Goal: Subscribe to service/newsletter

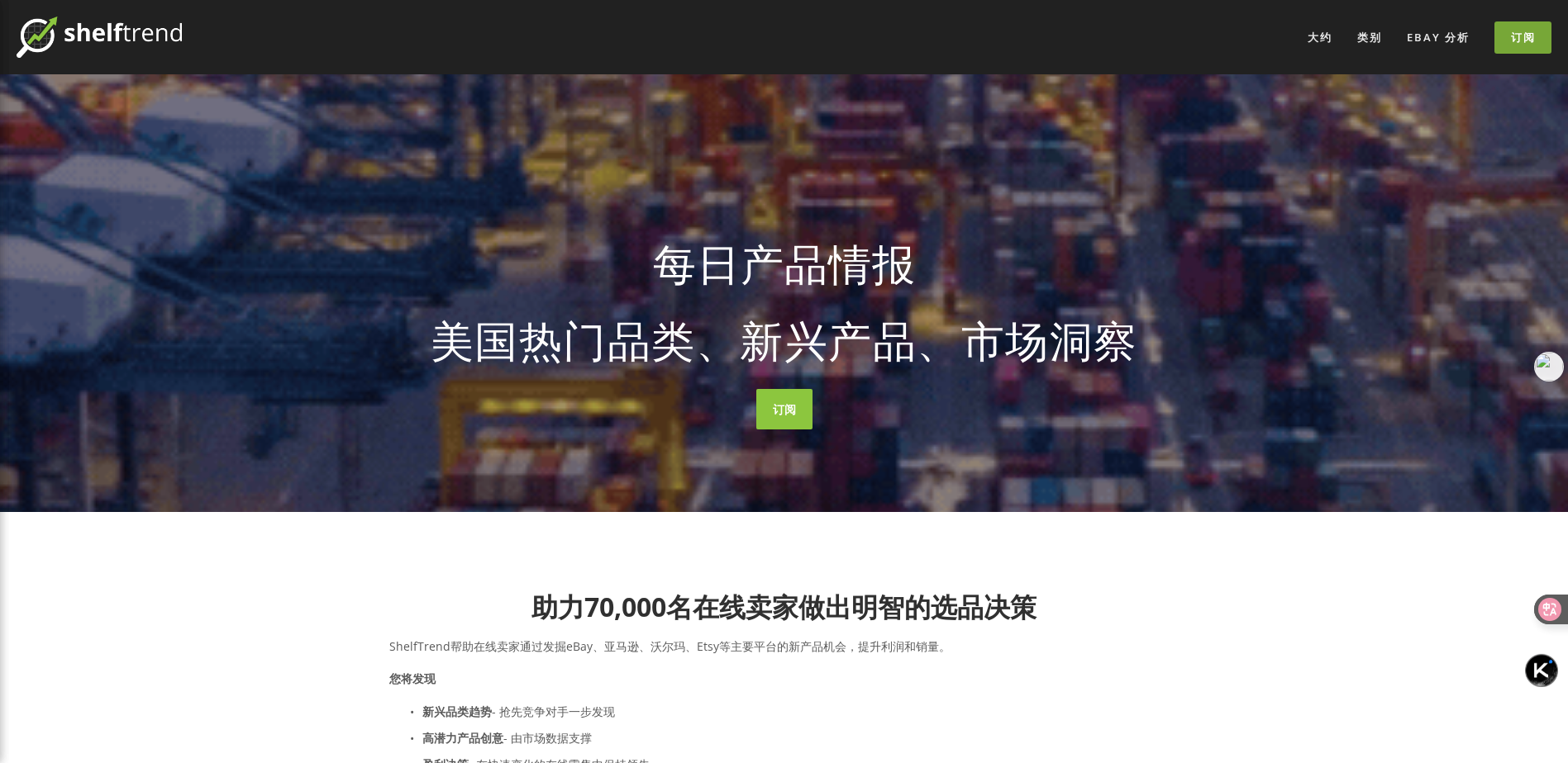
click at [1518, 47] on link "订阅" at bounding box center [1523, 37] width 57 height 32
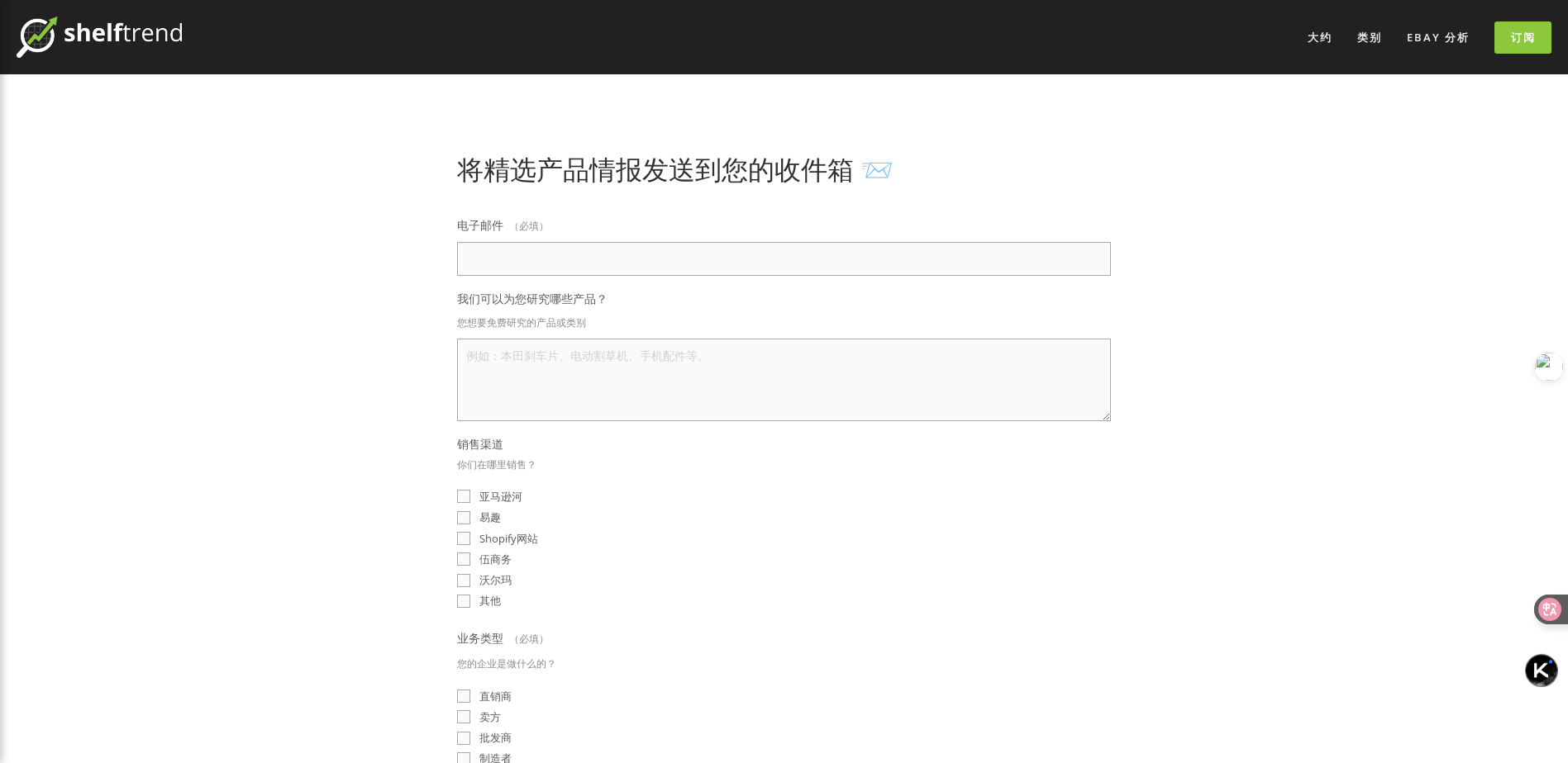
click at [468, 514] on input "易趣" at bounding box center [463, 518] width 13 height 13
checkbox input "true"
click at [560, 385] on textarea "我们可以为您研究哪些产品？" at bounding box center [784, 380] width 653 height 82
click at [576, 282] on div "电子邮件 （必填） 我们可以为您研究哪些产品？ 您想要免费研究的产品或类别 销售渠道 你们在哪里销售？ 亚马逊河 易趣 Shopify网站 伍商务 沃尔玛 其…" at bounding box center [784, 585] width 653 height 743
click at [581, 270] on input "电子邮件 （必填）" at bounding box center [784, 258] width 653 height 34
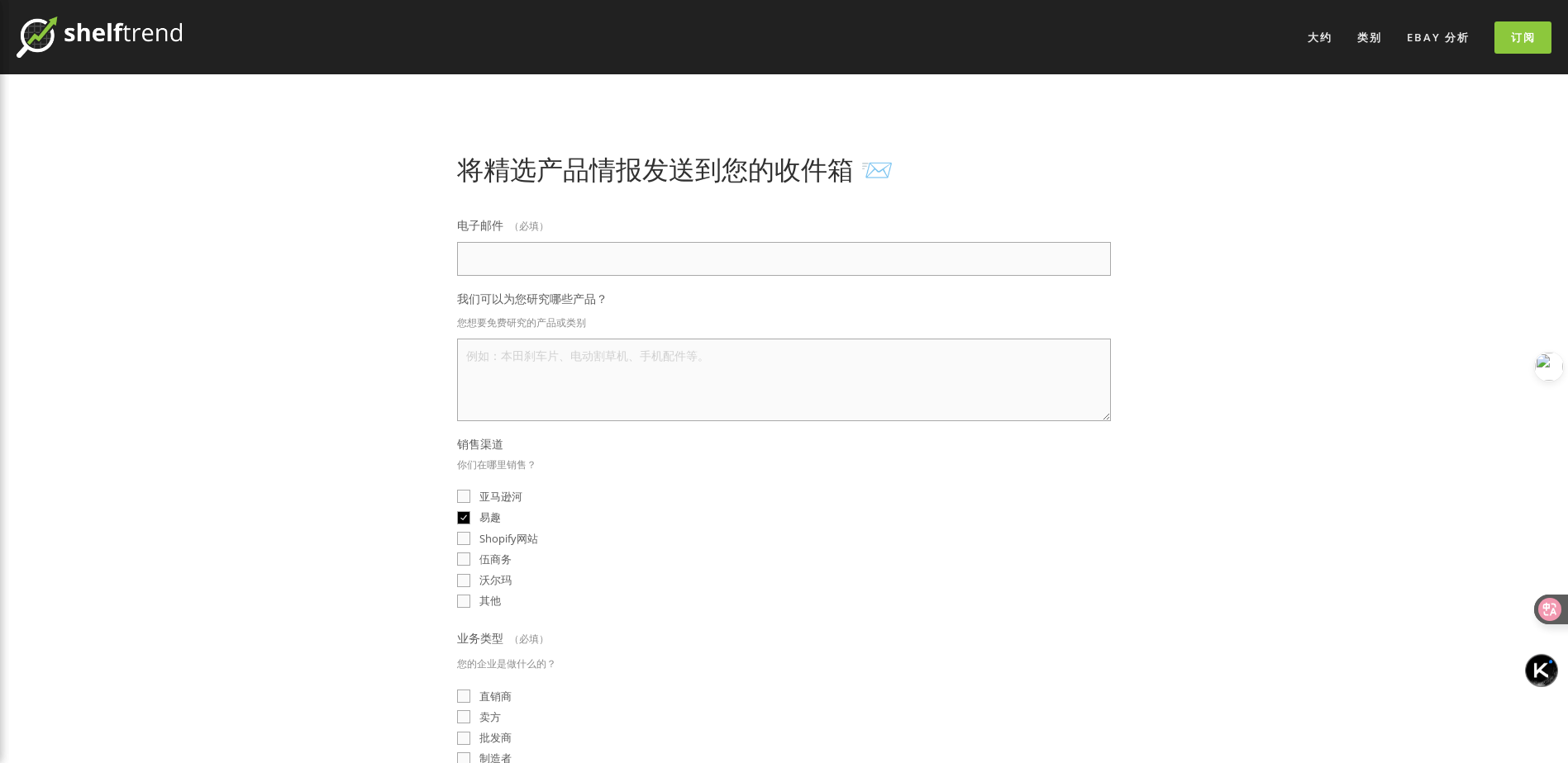
type input "1372006656@qq.com"
click at [521, 363] on textarea "我们可以为您研究哪些产品？" at bounding box center [784, 380] width 653 height 82
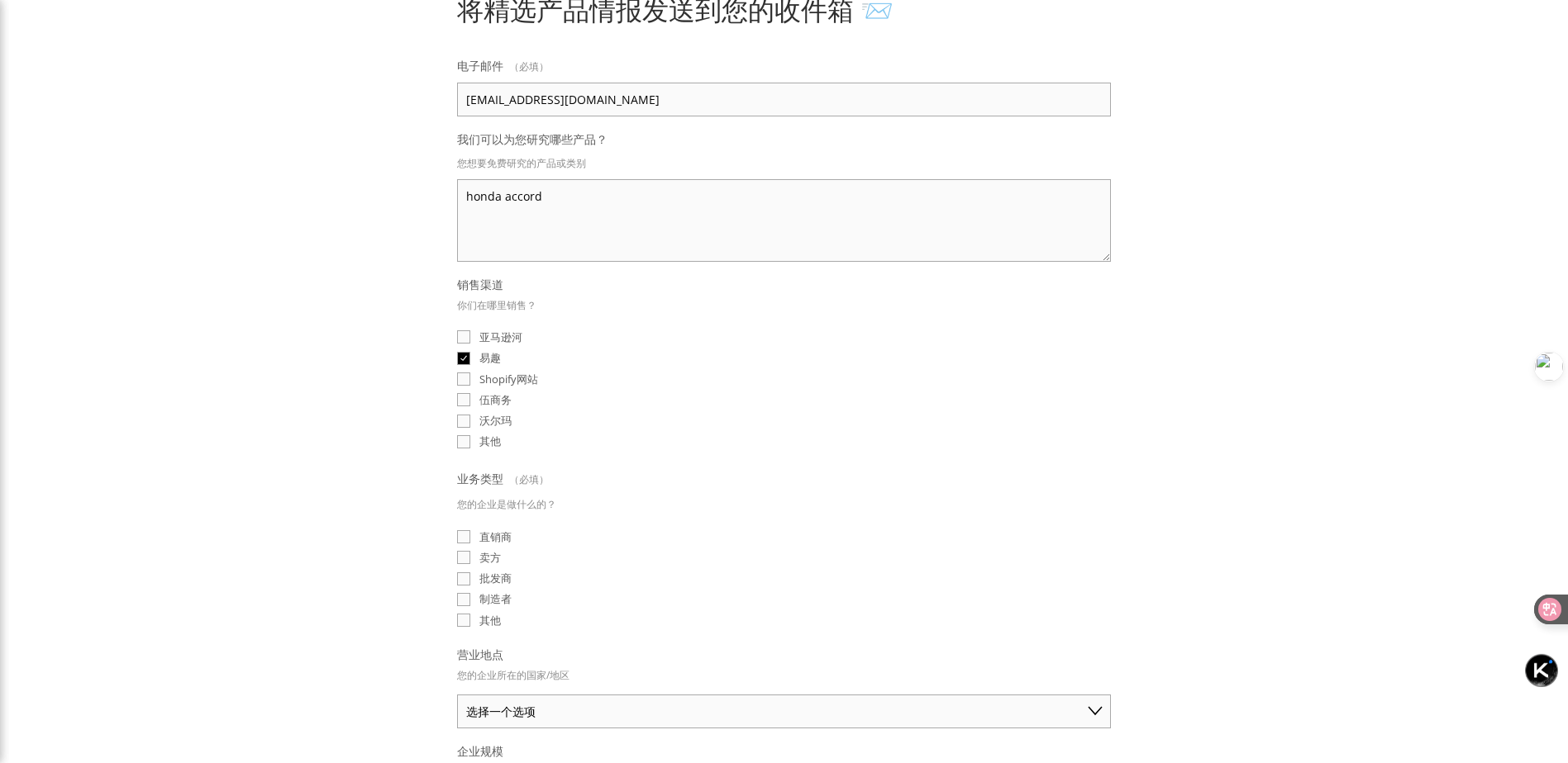
scroll to position [166, 0]
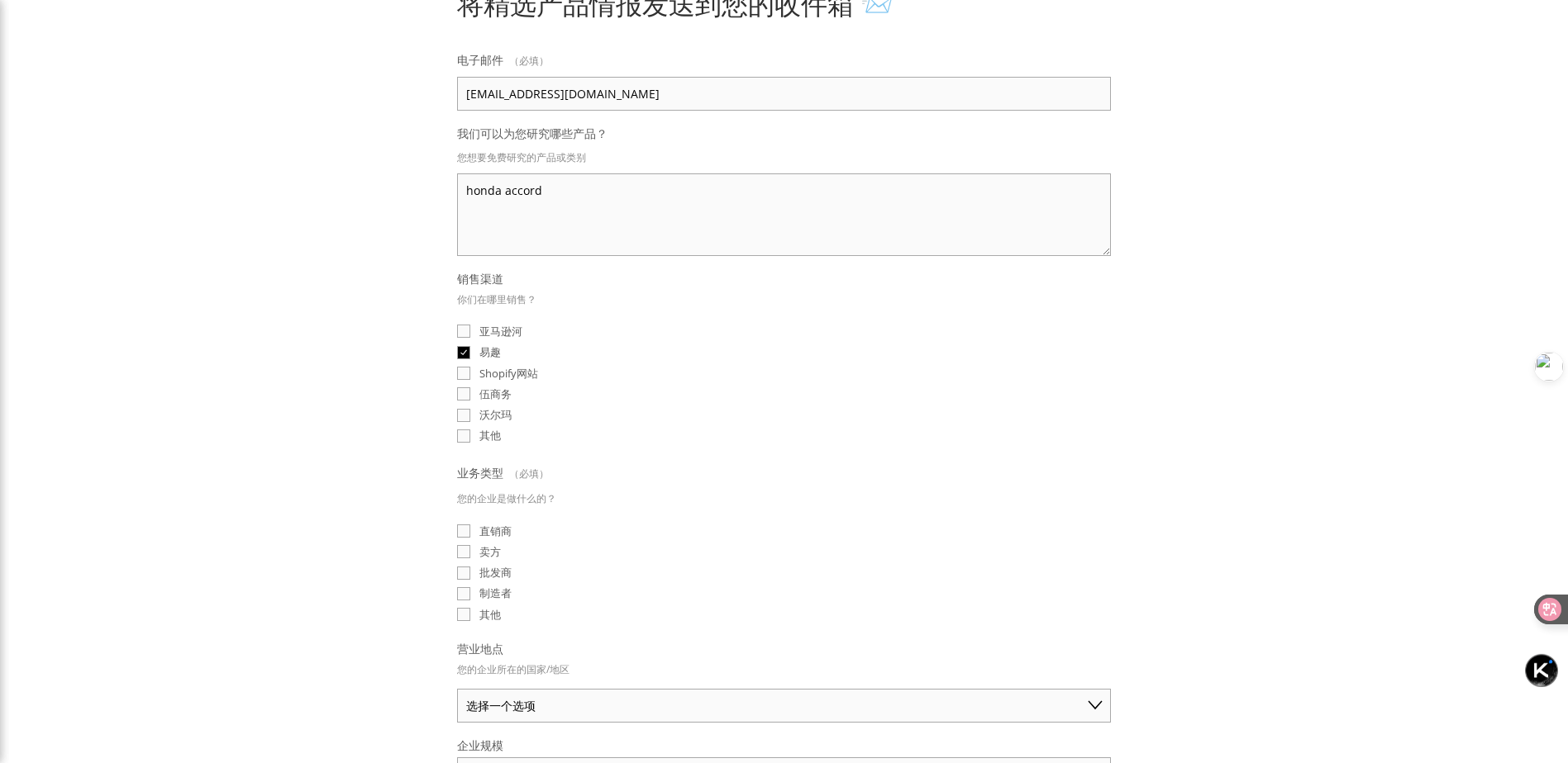
type textarea "honda accord"
click at [469, 567] on input "批发商" at bounding box center [463, 573] width 13 height 13
checkbox input "true"
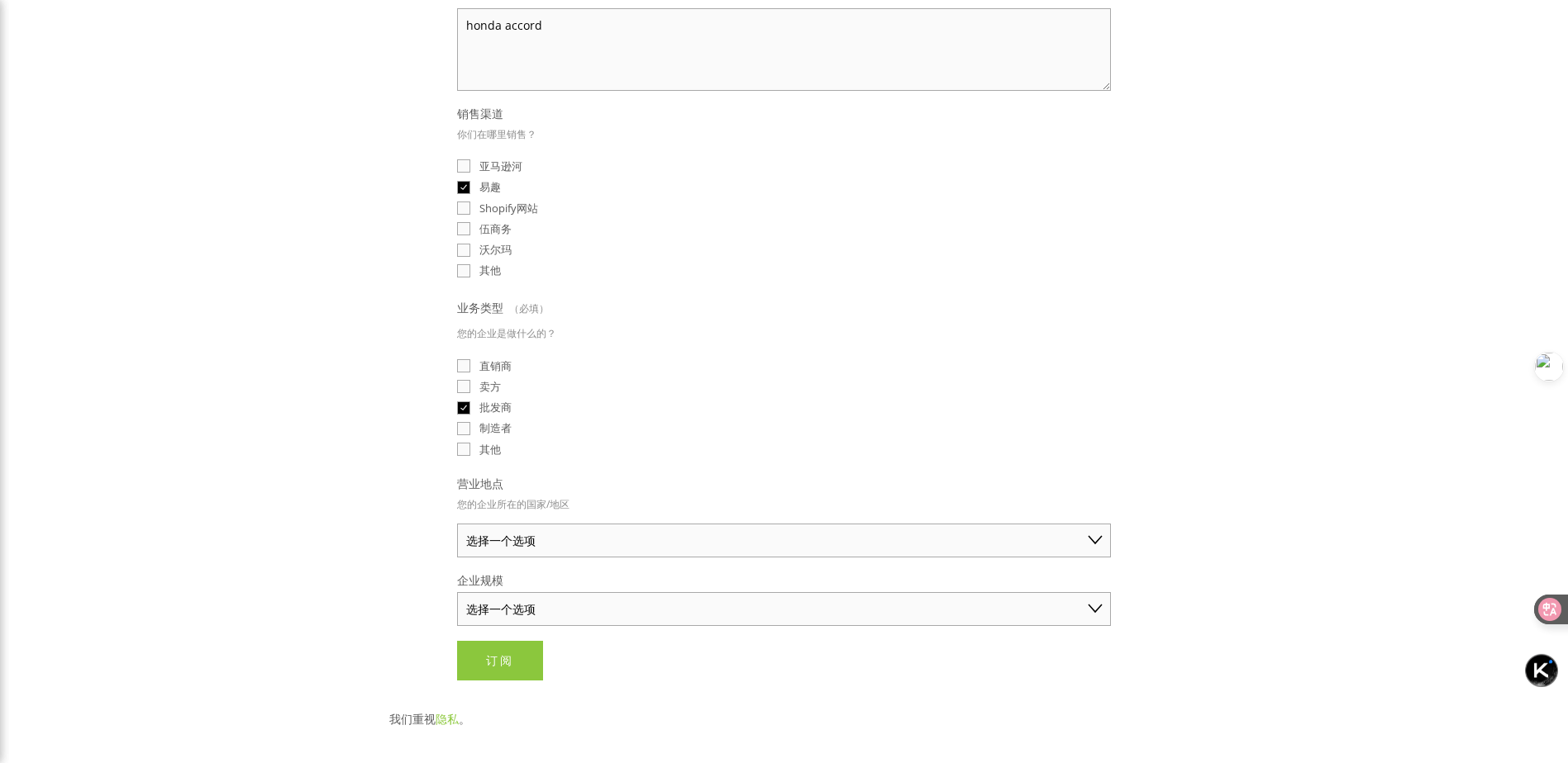
click at [536, 534] on select "选择一个选项 澳大利亚 美国 英国 中国 日本 德国 加拿大 其他" at bounding box center [784, 541] width 653 height 34
click at [457, 524] on select "选择一个选项 澳大利亚 美国 英国 中国 日本 德国 加拿大 其他" at bounding box center [784, 541] width 653 height 34
click at [406, 575] on div "将精选产品情报发送到您的收件箱 📨 电子邮件 （必填） 1372006656@qq.com 我们可以为您研究哪些产品？ 您想要免费研究的产品或类别 honda…" at bounding box center [784, 258] width 818 height 872
click at [535, 538] on select "澳大利亚 美国 英国 中国 日本 德国 加拿大 其他" at bounding box center [784, 541] width 653 height 34
select select "China"
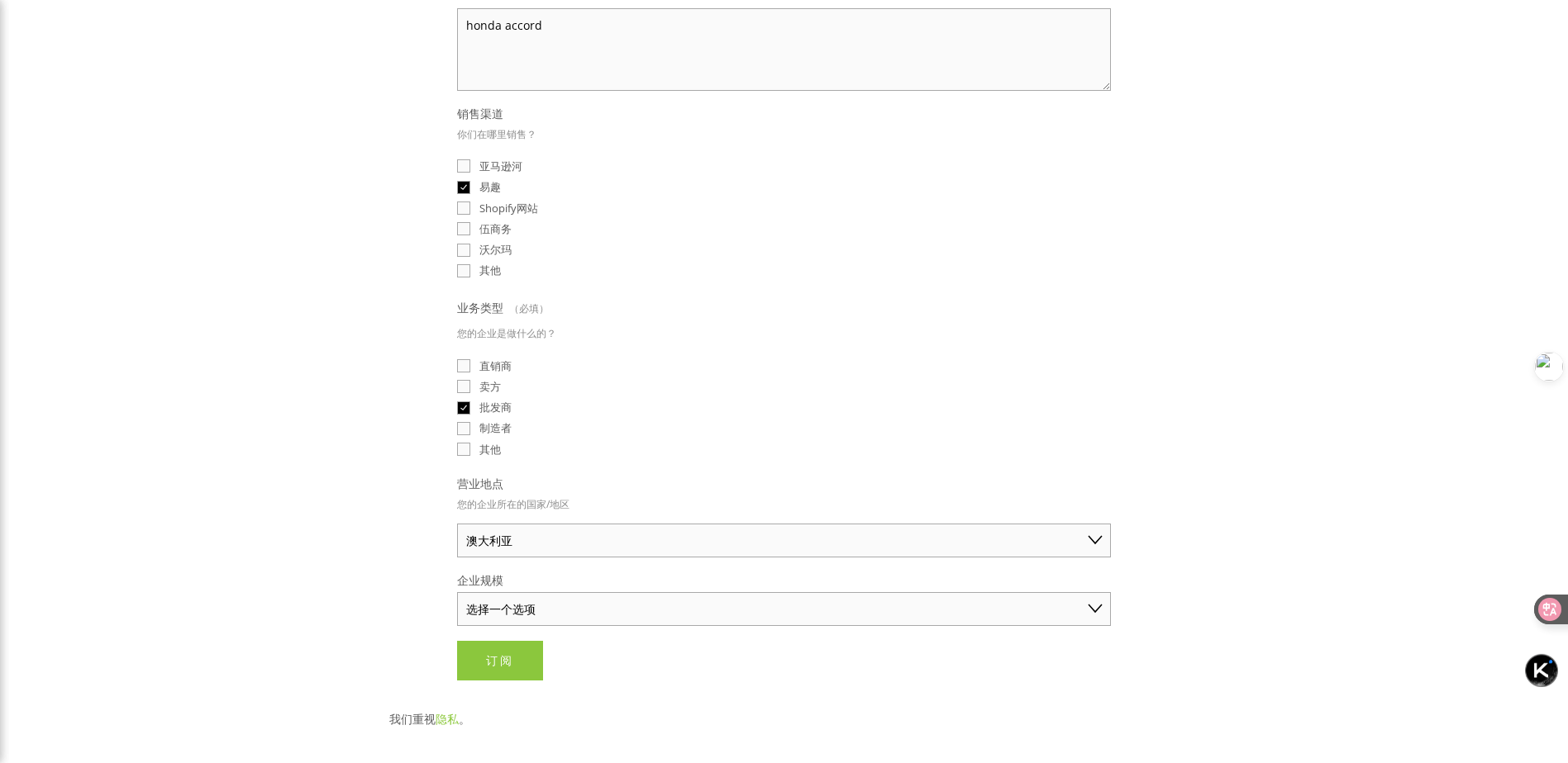
click at [457, 524] on select "澳大利亚 美国 英国 中国 日本 德国 加拿大 其他" at bounding box center [784, 541] width 653 height 34
click at [517, 605] on select "选择一个选项 独商（年销售额低于 50 美元） 小型企业（年销售额 50 美元 - 250 美元） 已建立的业务（年销售额超过 250 美元）" at bounding box center [784, 609] width 653 height 34
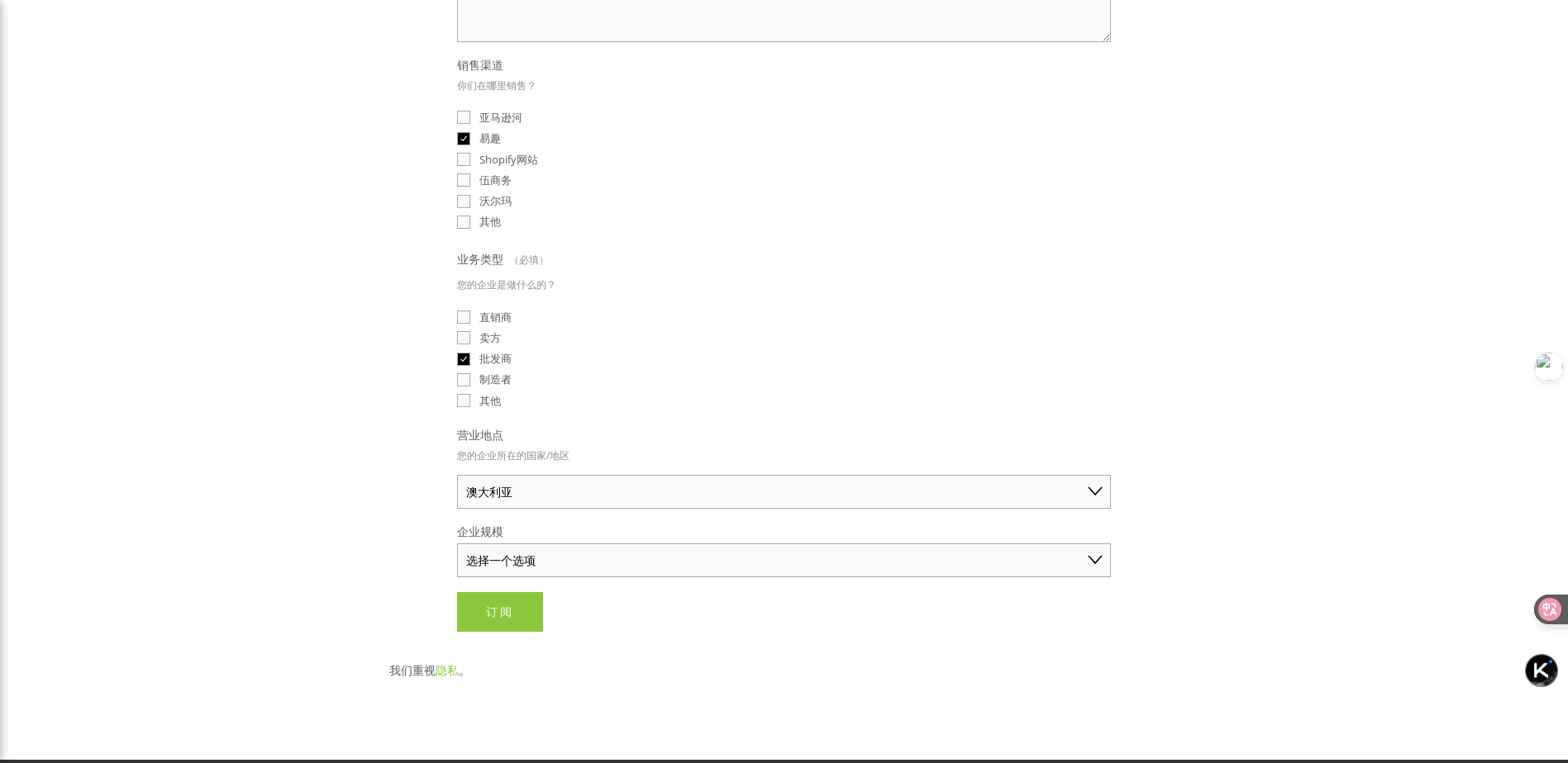
scroll to position [413, 0]
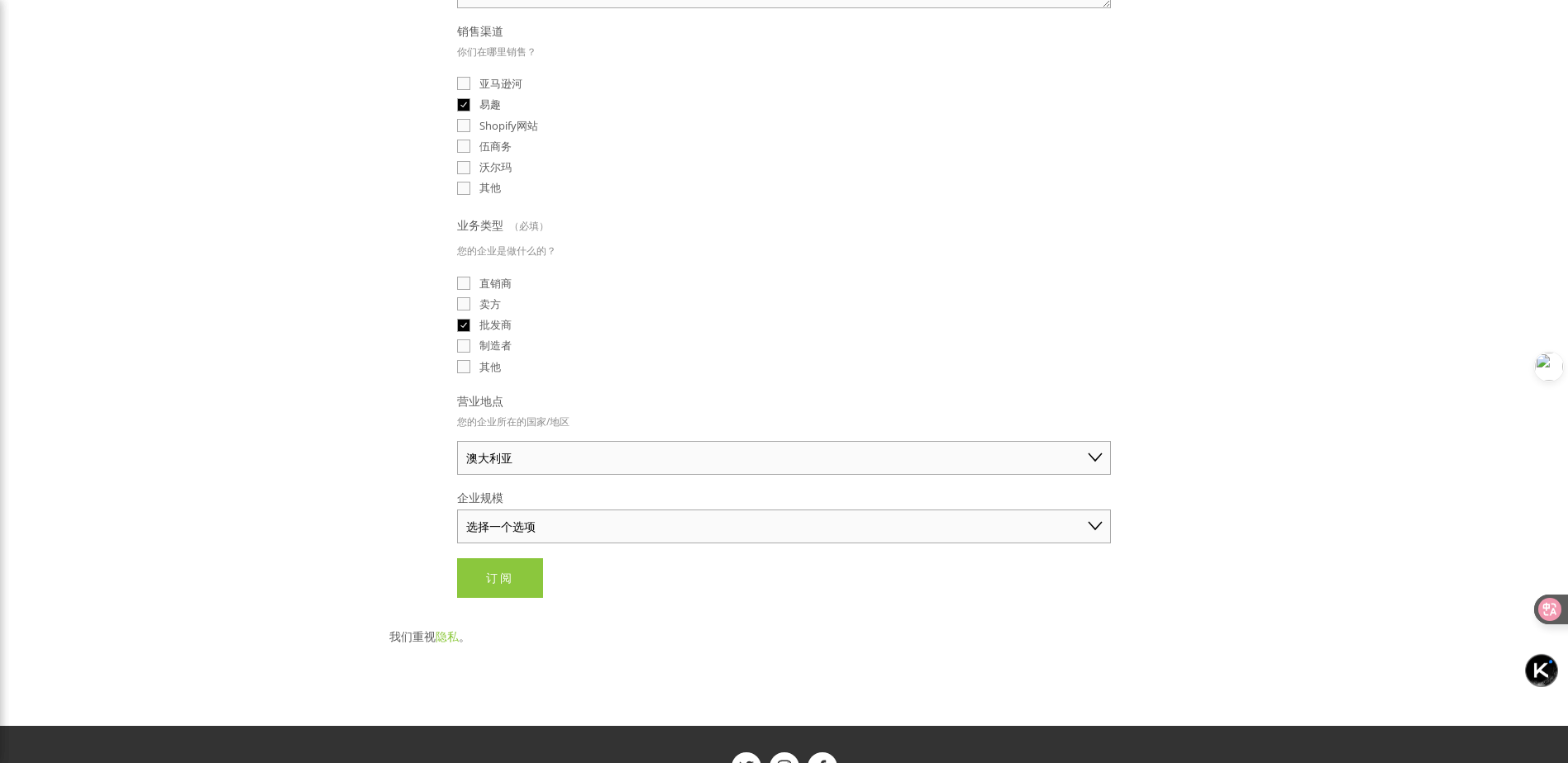
click at [540, 517] on select "选择一个选项 独商（年销售额低于 50 美元） 小型企业（年销售额 50 美元 - 250 美元） 已建立的业务（年销售额超过 250 美元）" at bounding box center [784, 527] width 653 height 34
select select "Solo Merchant (under $50K annual sales)"
click at [457, 510] on select "选择一个选项 独商（年销售额低于 50 美元） 小型企业（年销售额 50 美元 - 250 美元） 已建立的业务（年销售额超过 250 美元）" at bounding box center [784, 527] width 653 height 34
click at [400, 546] on div "将精选产品情报发送到您的收件箱 📨 电子邮件 （必填） 1372006656@qq.com 我们可以为您研究哪些产品？ 您想要免费研究的产品或类别 honda…" at bounding box center [784, 176] width 818 height 872
click at [487, 572] on span "订阅" at bounding box center [500, 578] width 28 height 16
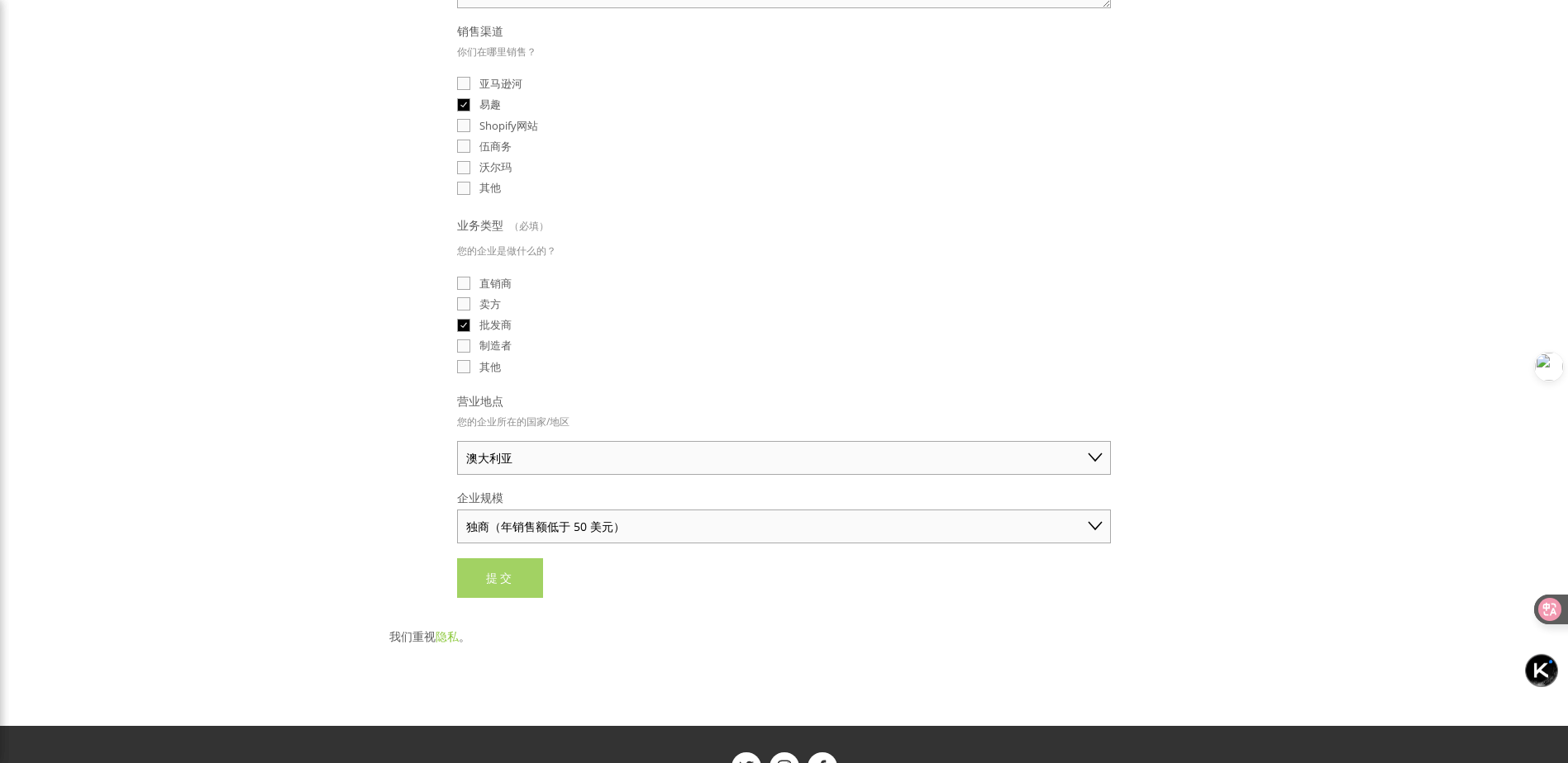
click at [490, 575] on div "电子邮件 （必填） 1372006656@qq.com 我们可以为您研究哪些产品？ 您想要免费研究的产品或类别 honda accord 销售渠道 你们在哪里…" at bounding box center [784, 199] width 653 height 798
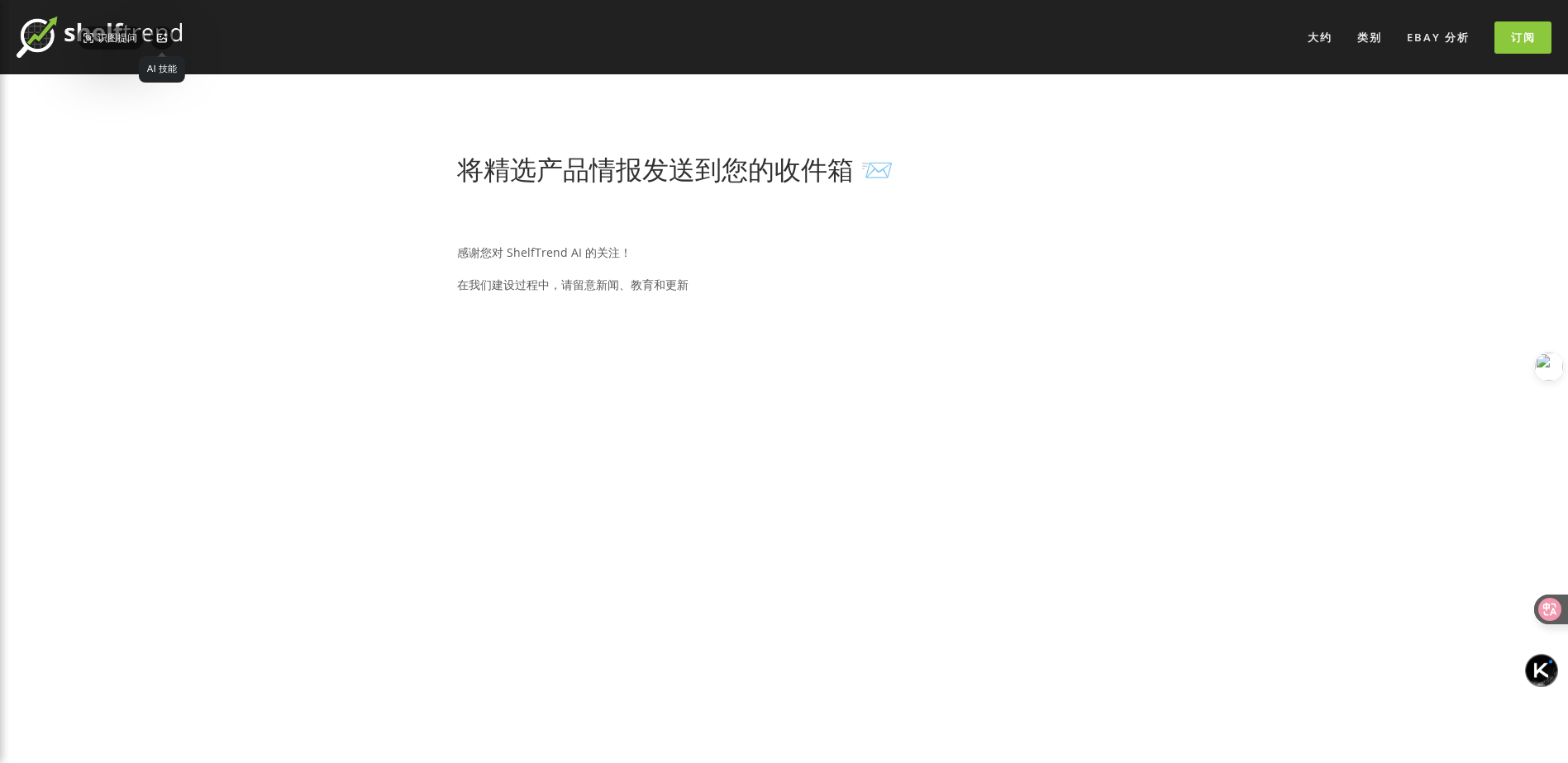
click at [147, 39] on img at bounding box center [99, 37] width 166 height 42
